Goal: Task Accomplishment & Management: Manage account settings

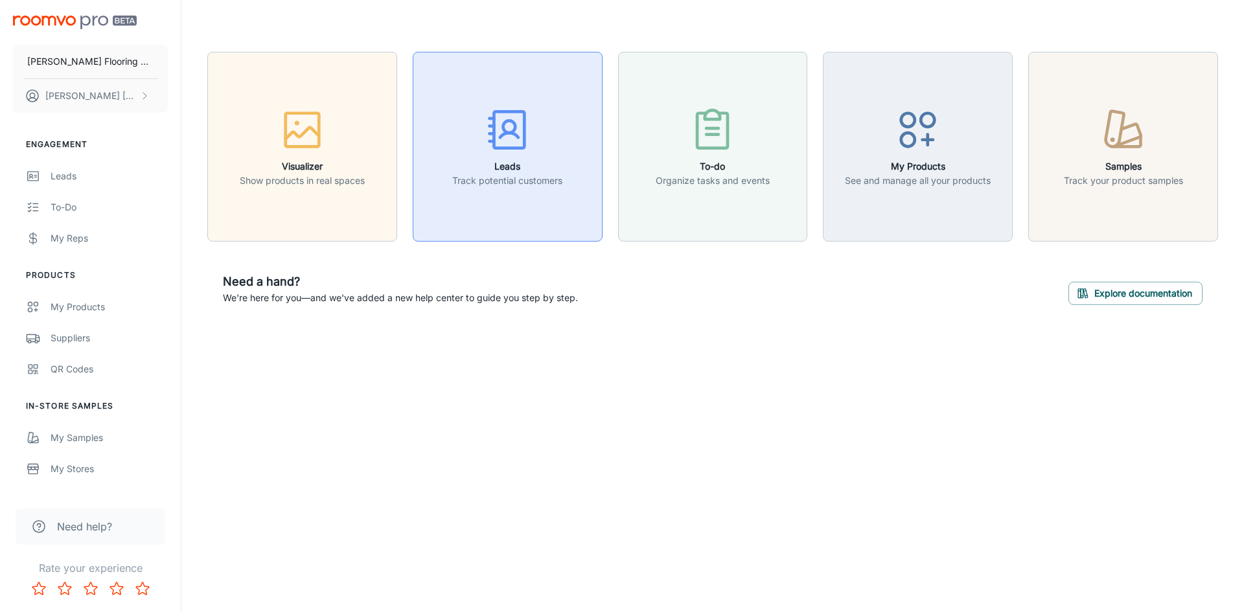
click at [513, 165] on h6 "Leads" at bounding box center [507, 166] width 110 height 14
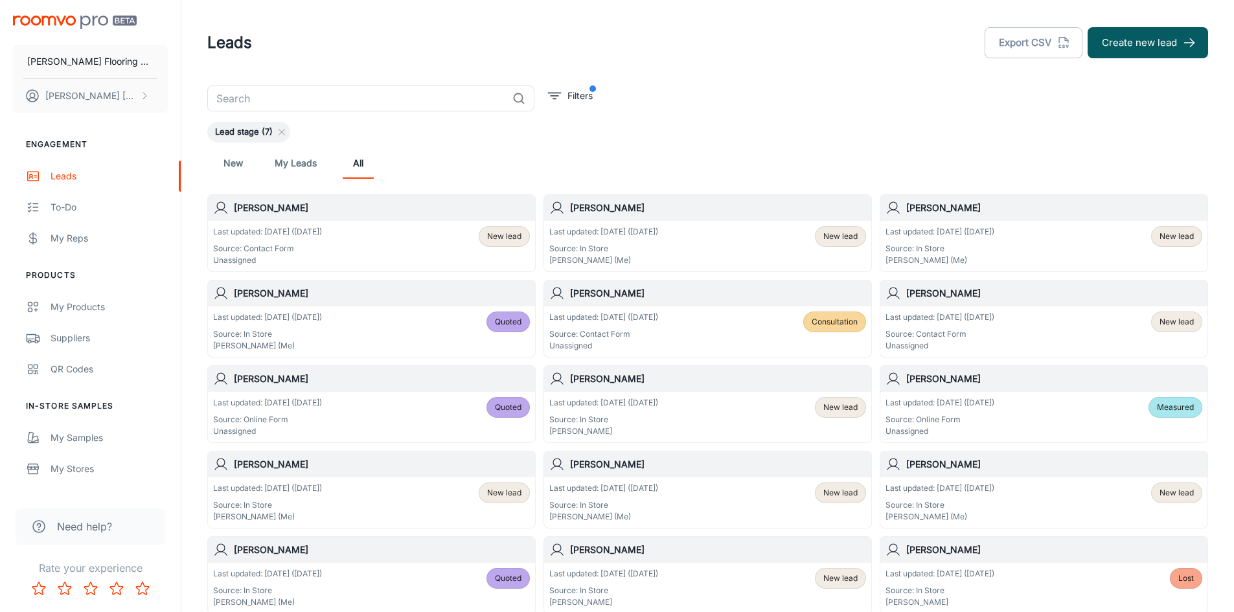
click at [687, 493] on div "Last updated: [DATE] ([DATE]) Source: In Store [PERSON_NAME] (Me) New lead" at bounding box center [707, 503] width 317 height 40
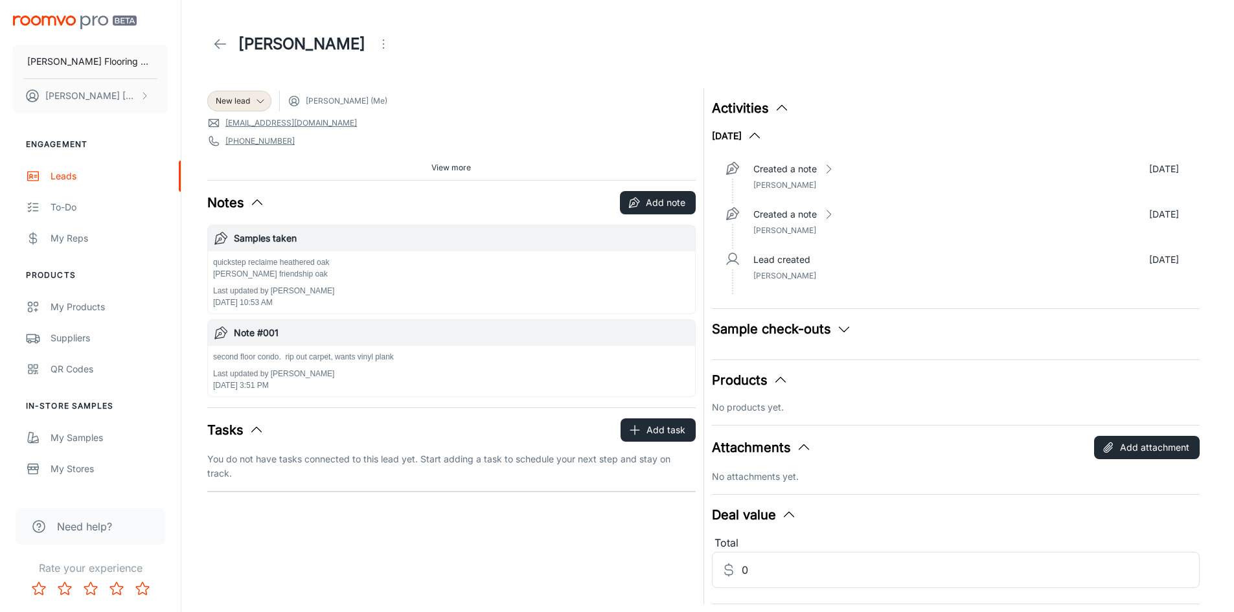
click at [389, 263] on div "quickstep reclaime heathered oak [PERSON_NAME] friendship oak Last updated by […" at bounding box center [451, 283] width 477 height 52
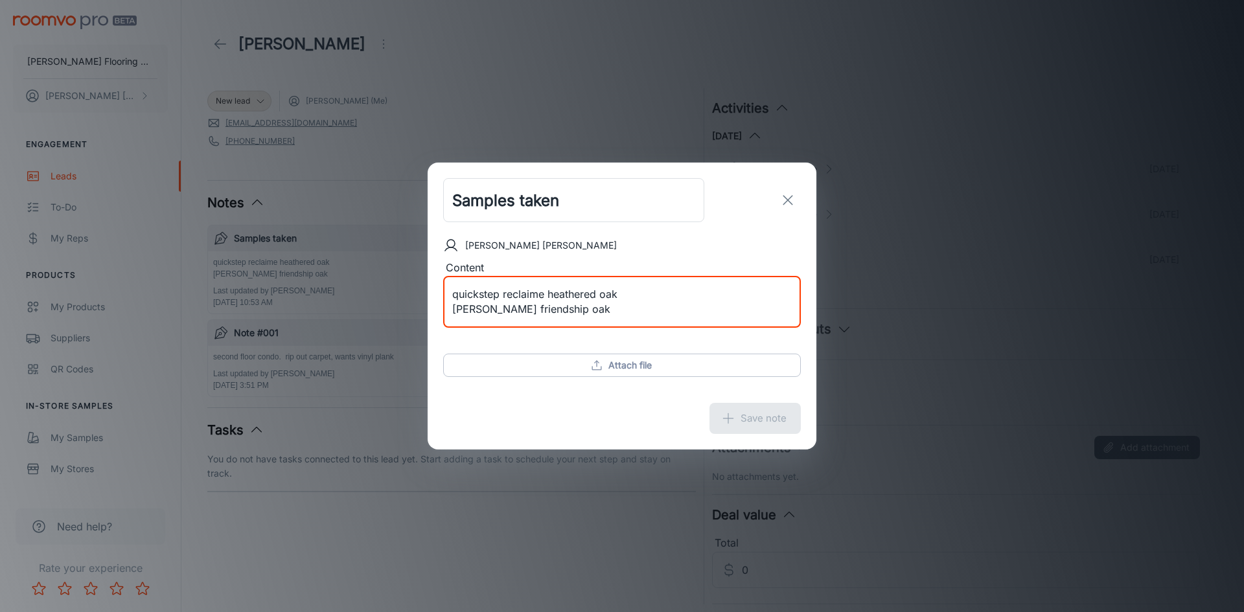
click at [622, 293] on textarea "quickstep reclaime heathered oak [PERSON_NAME] friendship oak" at bounding box center [621, 302] width 339 height 30
type textarea "quickstep reclaime heathered oak returned 8/23 [PERSON_NAME] friendship oak"
click at [750, 417] on button "Save note" at bounding box center [754, 418] width 91 height 31
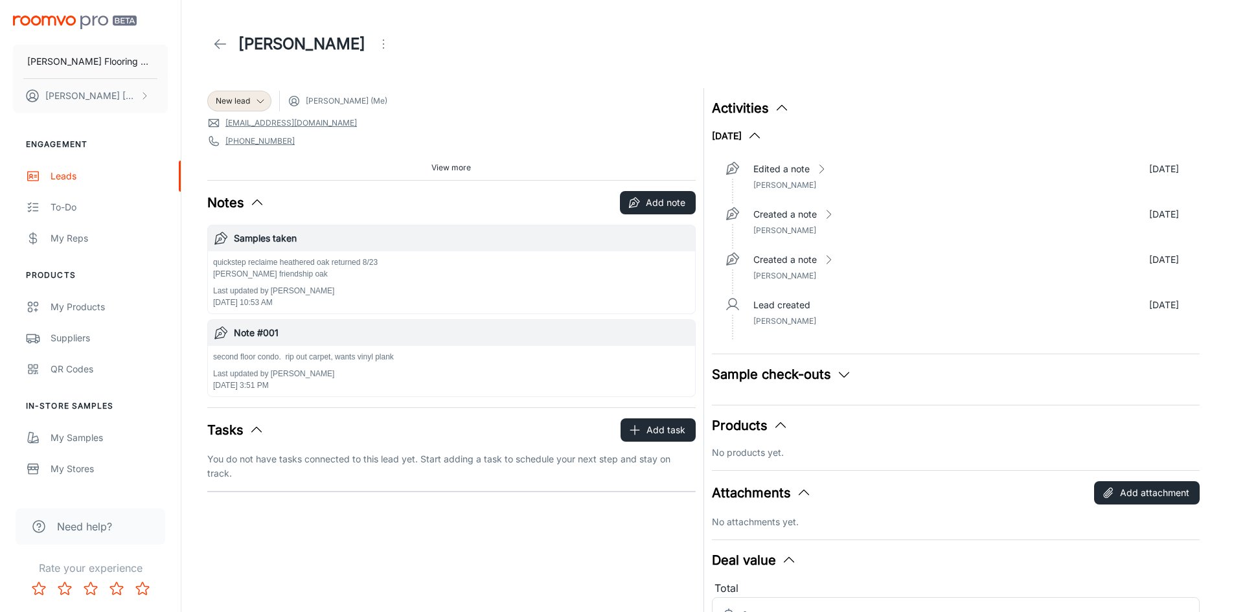
click at [789, 372] on button "Sample check-outs" at bounding box center [782, 374] width 140 height 19
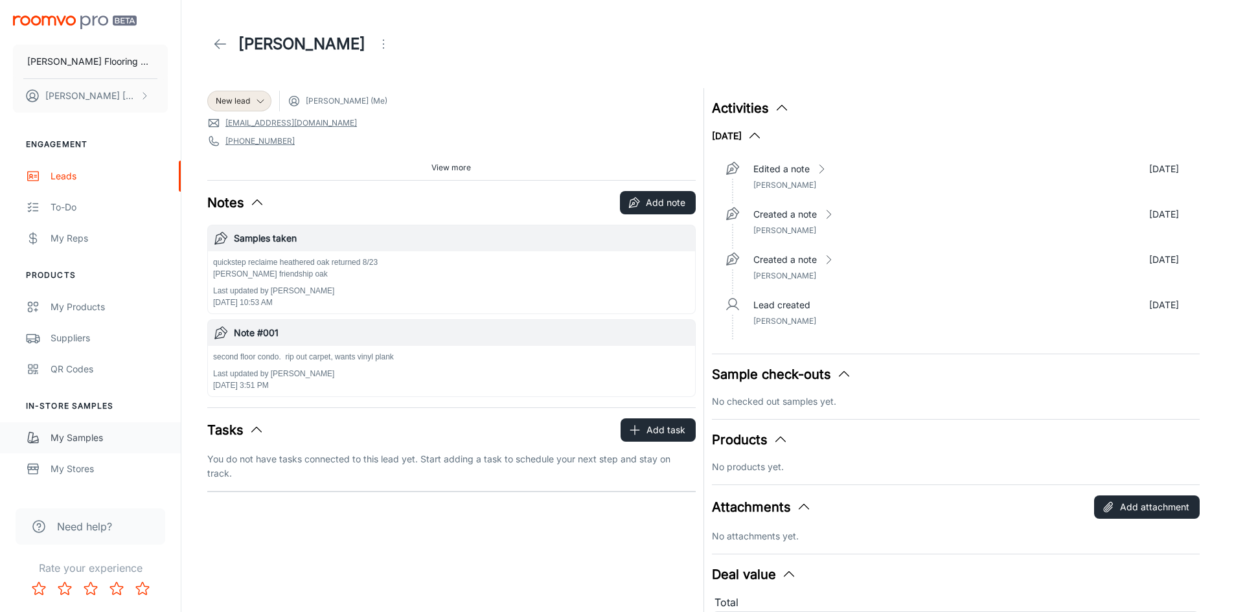
click at [73, 445] on link "My Samples" at bounding box center [90, 437] width 181 height 31
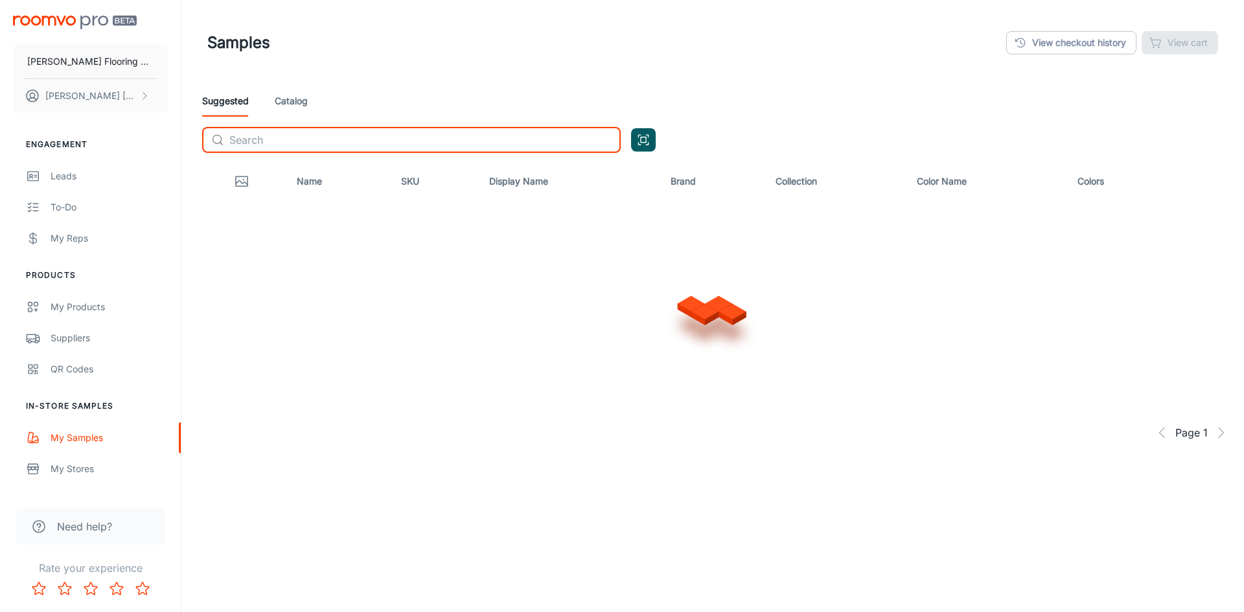
click at [273, 143] on input "text" at bounding box center [424, 140] width 391 height 26
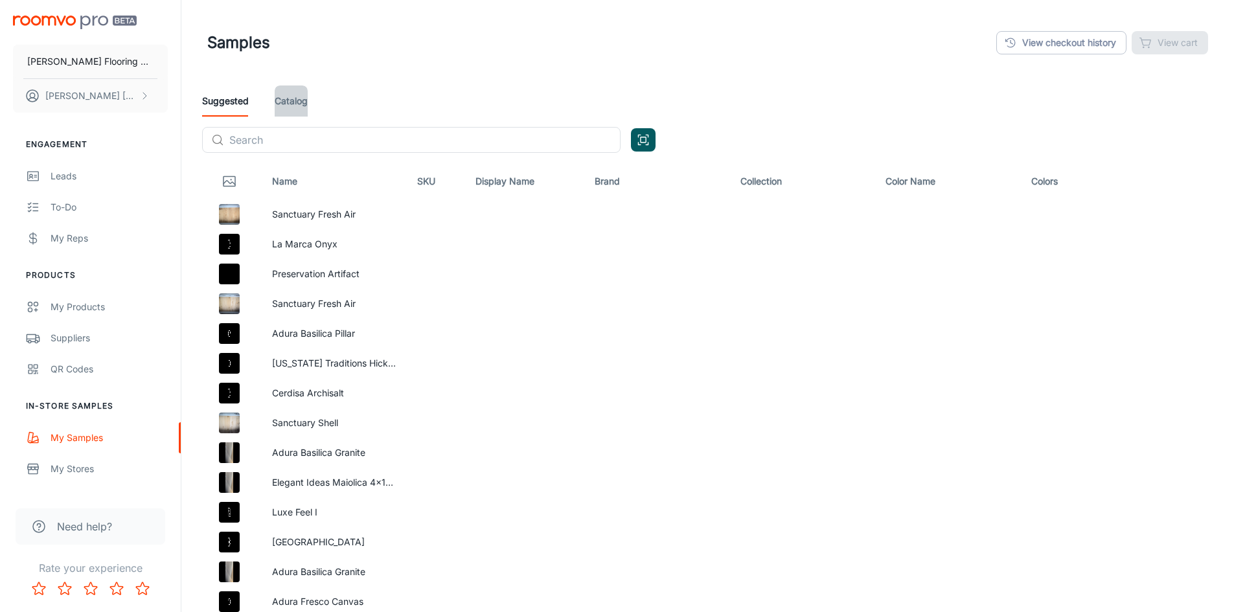
click at [280, 92] on link "Catalog" at bounding box center [291, 101] width 33 height 31
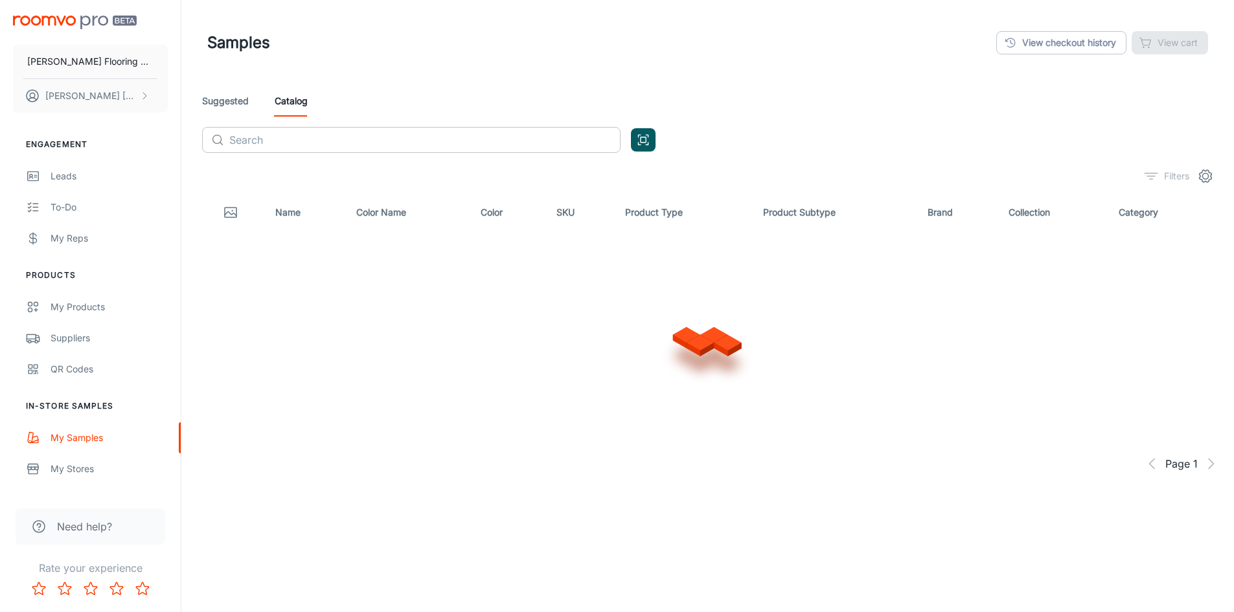
click at [255, 136] on input "text" at bounding box center [424, 140] width 391 height 26
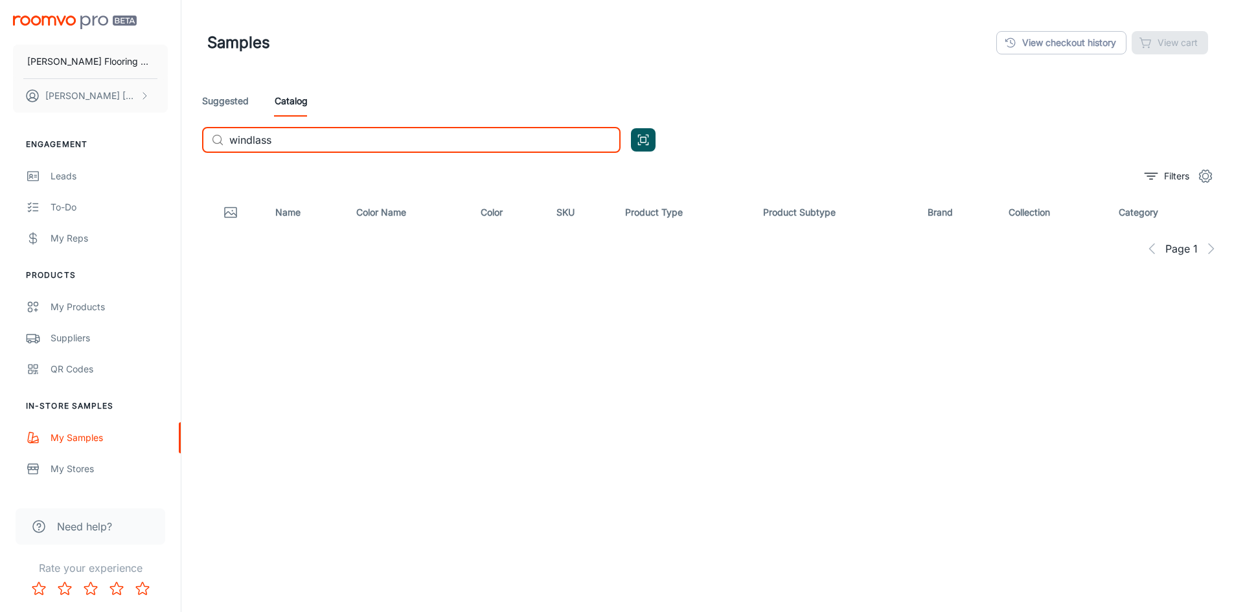
drag, startPoint x: 279, startPoint y: 140, endPoint x: 225, endPoint y: 145, distance: 53.4
click at [225, 145] on div "​ windlass ​" at bounding box center [411, 140] width 419 height 26
type input "helmstead"
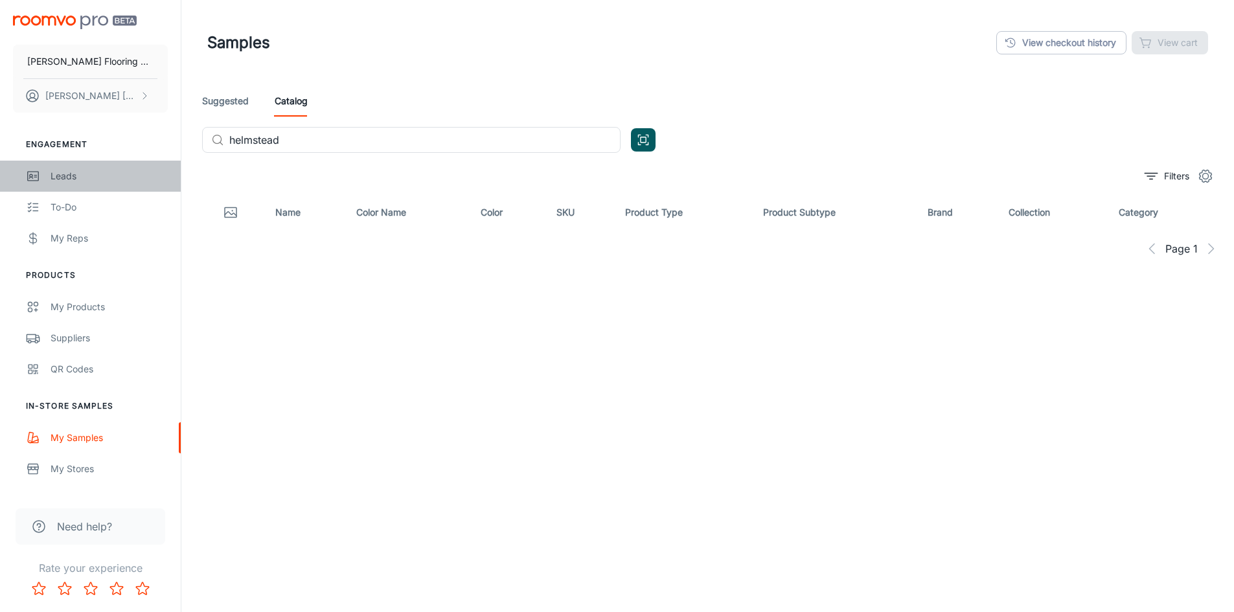
click at [75, 172] on div "Leads" at bounding box center [109, 176] width 117 height 14
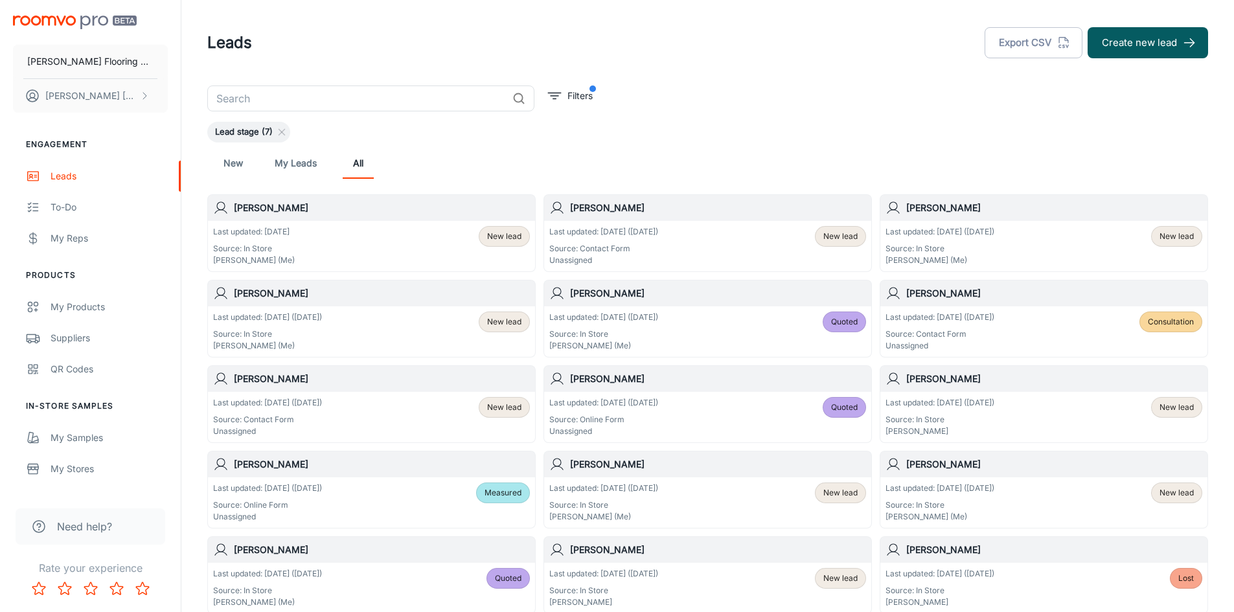
click at [347, 246] on div "Last updated: [DATE] Source: In Store [PERSON_NAME] (Me) New lead" at bounding box center [371, 246] width 317 height 40
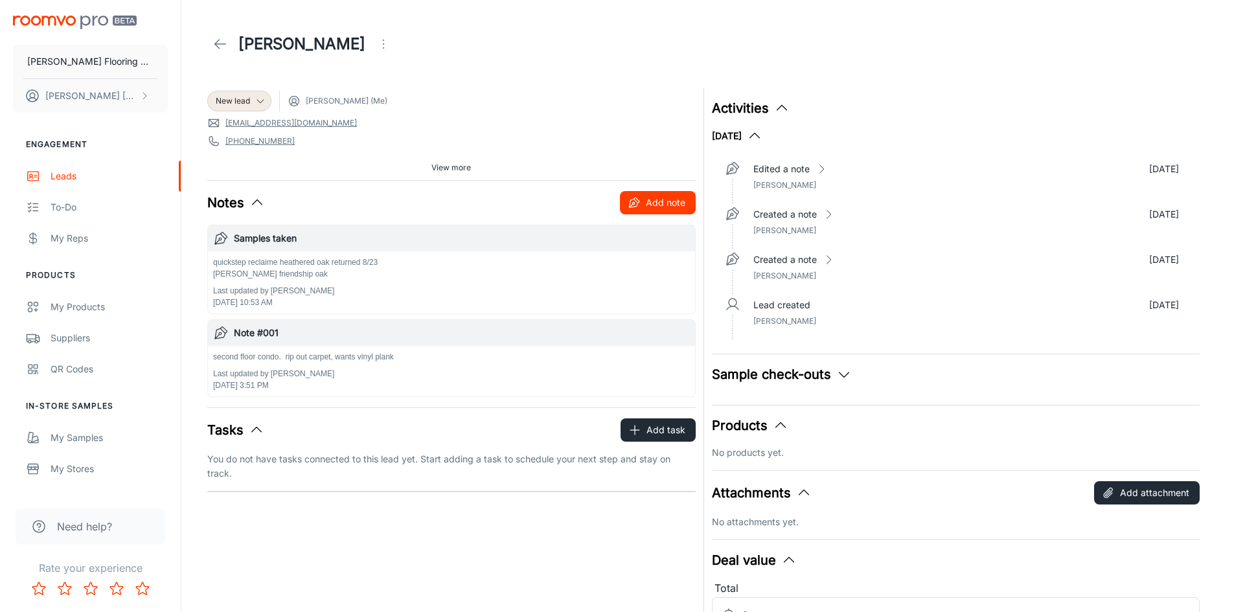
click at [649, 203] on button "Add note" at bounding box center [658, 202] width 76 height 23
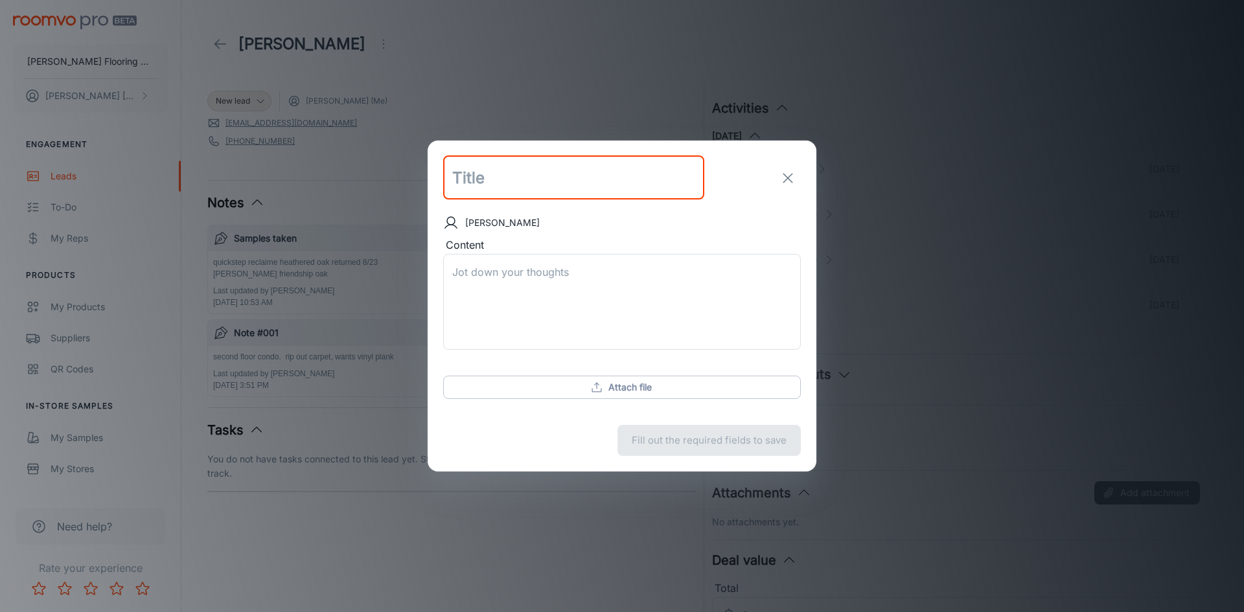
click at [516, 171] on input "text" at bounding box center [573, 178] width 261 height 44
type input "sample"
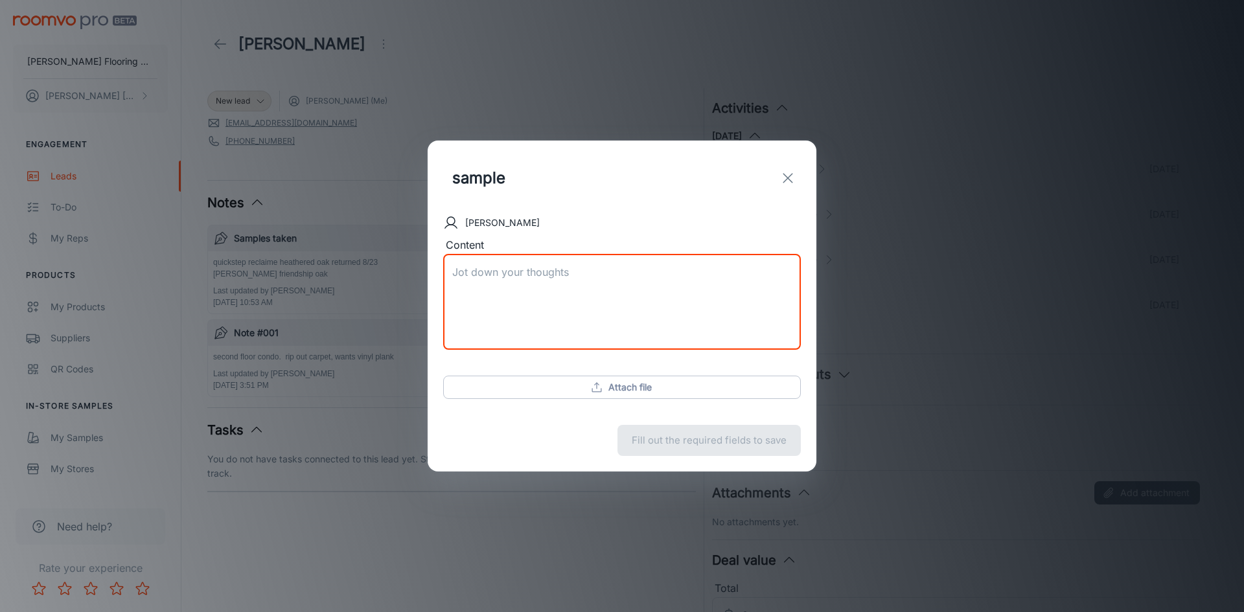
click at [490, 275] on textarea "Content" at bounding box center [621, 302] width 339 height 75
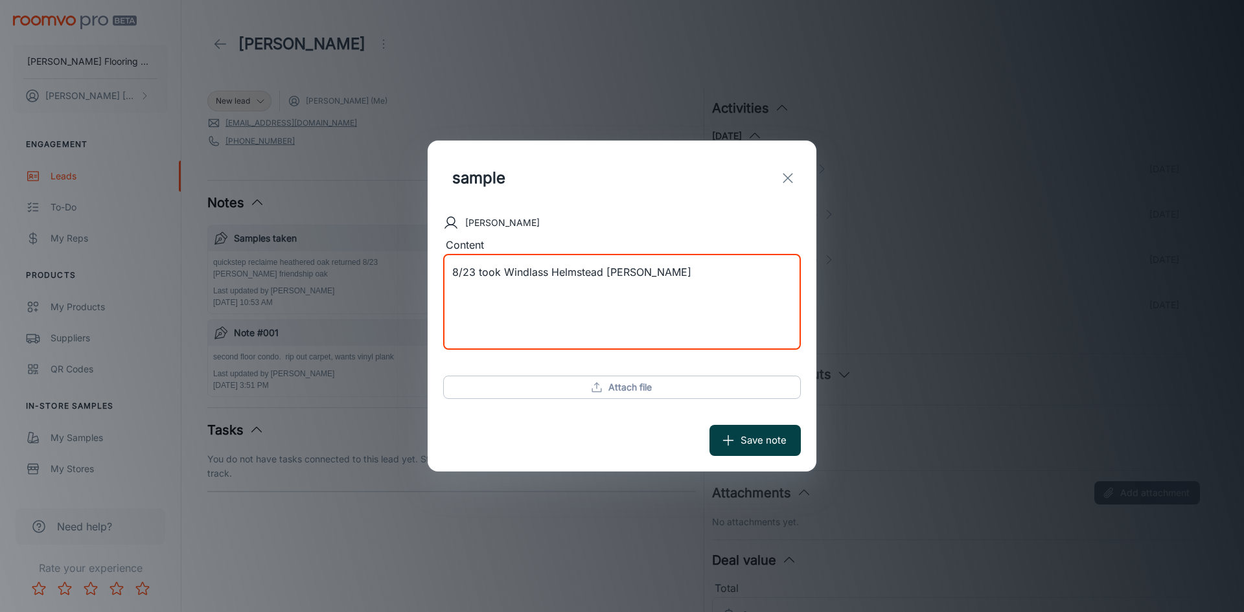
type textarea "8/23 took Windlass Helmstead [PERSON_NAME]"
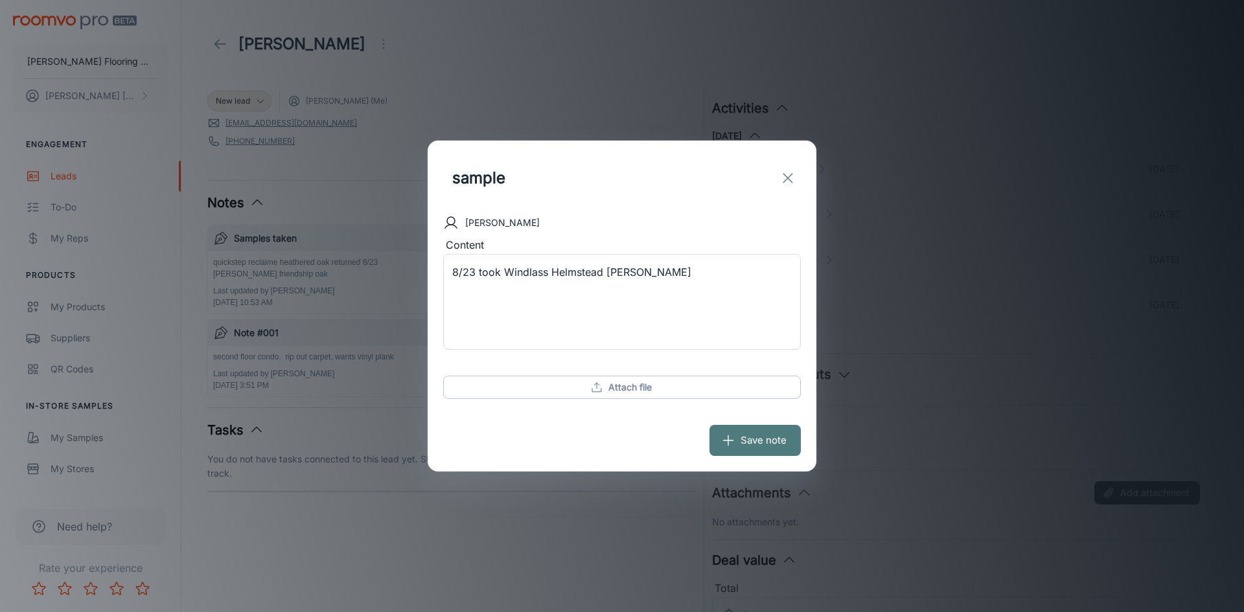
click at [757, 439] on button "Save note" at bounding box center [754, 440] width 91 height 31
